Goal: Task Accomplishment & Management: Use online tool/utility

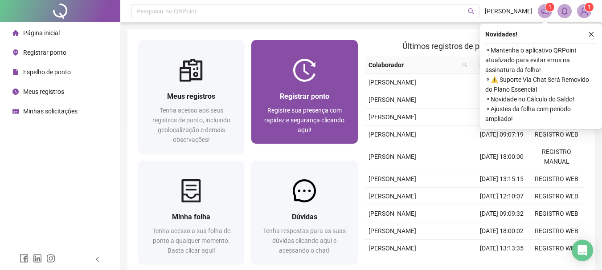
click at [307, 81] on img at bounding box center [304, 70] width 23 height 23
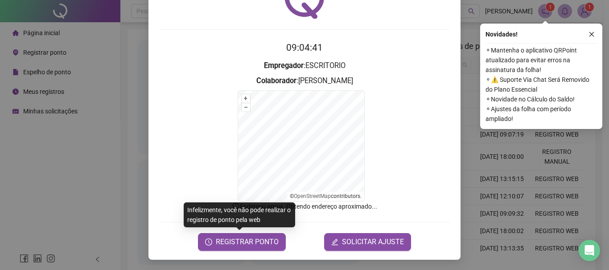
scroll to position [55, 0]
click at [216, 246] on span "REGISTRAR PONTO" at bounding box center [247, 242] width 63 height 11
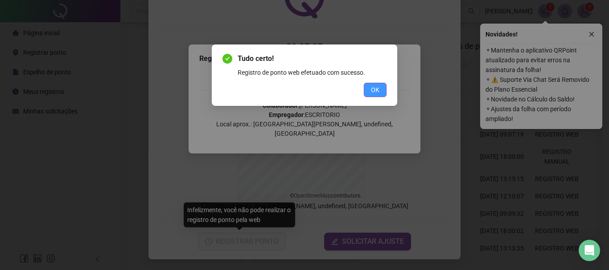
click at [368, 96] on button "OK" at bounding box center [375, 90] width 23 height 14
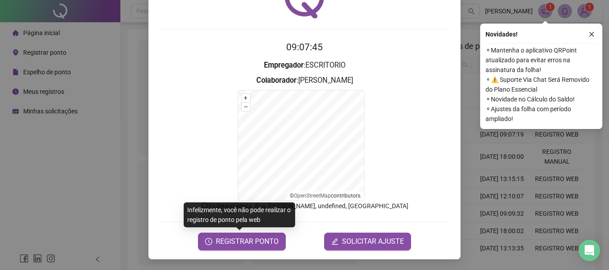
click at [598, 33] on div "Novidades ! ⚬ Mantenha o aplicativo QRPoint atualizado para evitar erros na ass…" at bounding box center [541, 77] width 122 height 106
click at [591, 34] on icon "close" at bounding box center [591, 34] width 5 height 5
